Goal: Information Seeking & Learning: Stay updated

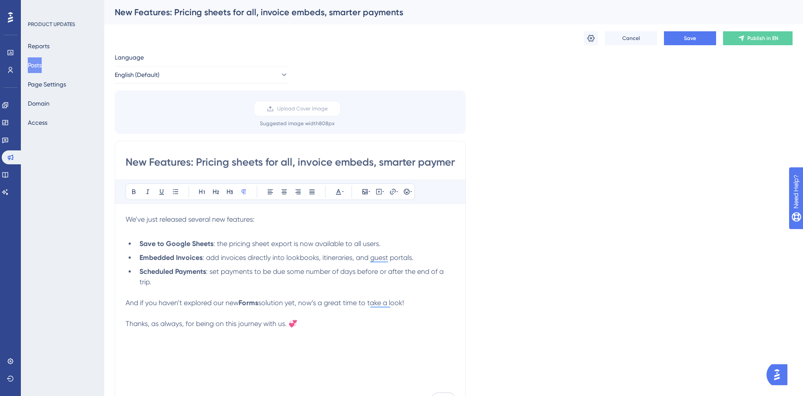
click at [251, 252] on li "Embedded Invoices : add invoices directly into lookbooks, itineraries, and gues…" at bounding box center [295, 257] width 319 height 10
click at [619, 199] on div "Language English (Default) Upload Cover Image Suggested image width 808 px New …" at bounding box center [454, 258] width 678 height 413
click at [203, 217] on span "We’ve just released several new features:" at bounding box center [190, 219] width 129 height 8
click at [296, 260] on span ": add invoices directly into lookbooks, itineraries, and guest portals." at bounding box center [307, 257] width 211 height 8
click at [289, 258] on span ": add invoices directly into lookbooks, itineraries, and guest portals." at bounding box center [307, 257] width 211 height 8
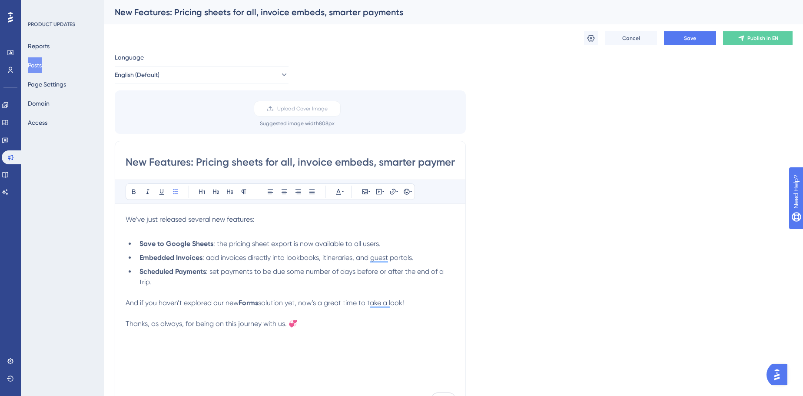
click at [287, 258] on span ": add invoices directly into lookbooks, itineraries, and guest portals." at bounding box center [307, 257] width 211 height 8
click at [323, 259] on span ": add invoices directly into Lookbooks, itineraries, and guest portals." at bounding box center [308, 257] width 213 height 8
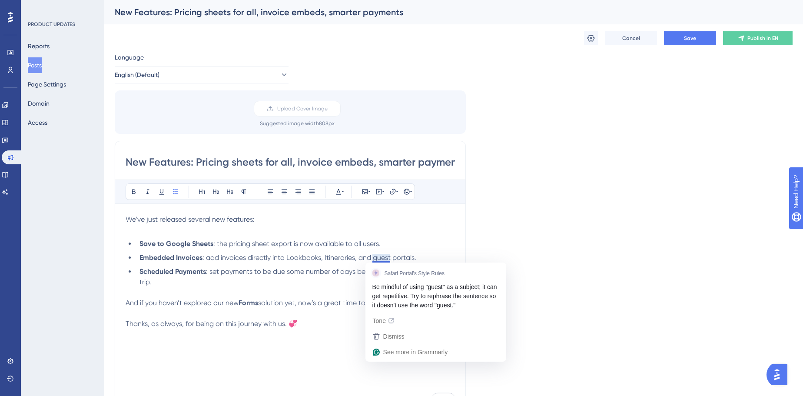
click at [376, 253] on span ": add invoices directly into Lookbooks, Itineraries, and guest portals." at bounding box center [309, 257] width 214 height 8
click at [397, 257] on span ": add invoices directly into Lookbooks, Itineraries, and Guest portals." at bounding box center [309, 257] width 215 height 8
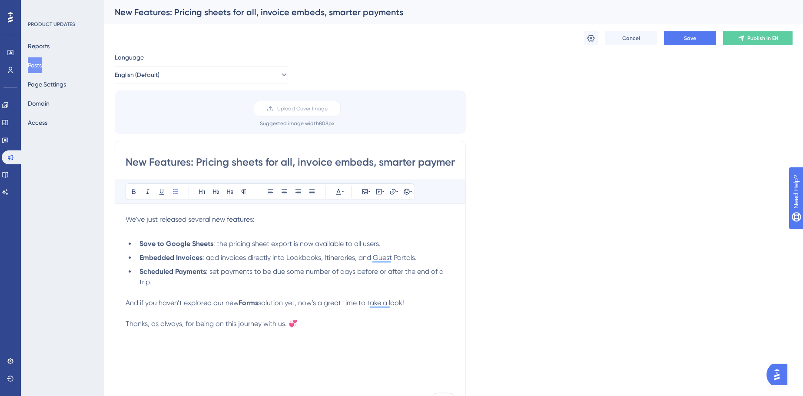
click at [306, 244] on span ": the pricing sheet export is now available to all users." at bounding box center [296, 243] width 167 height 8
click at [210, 258] on span ": add invoices directly into Lookbooks, Itineraries, and Guest Portals." at bounding box center [309, 257] width 214 height 8
